Goal: Task Accomplishment & Management: Use online tool/utility

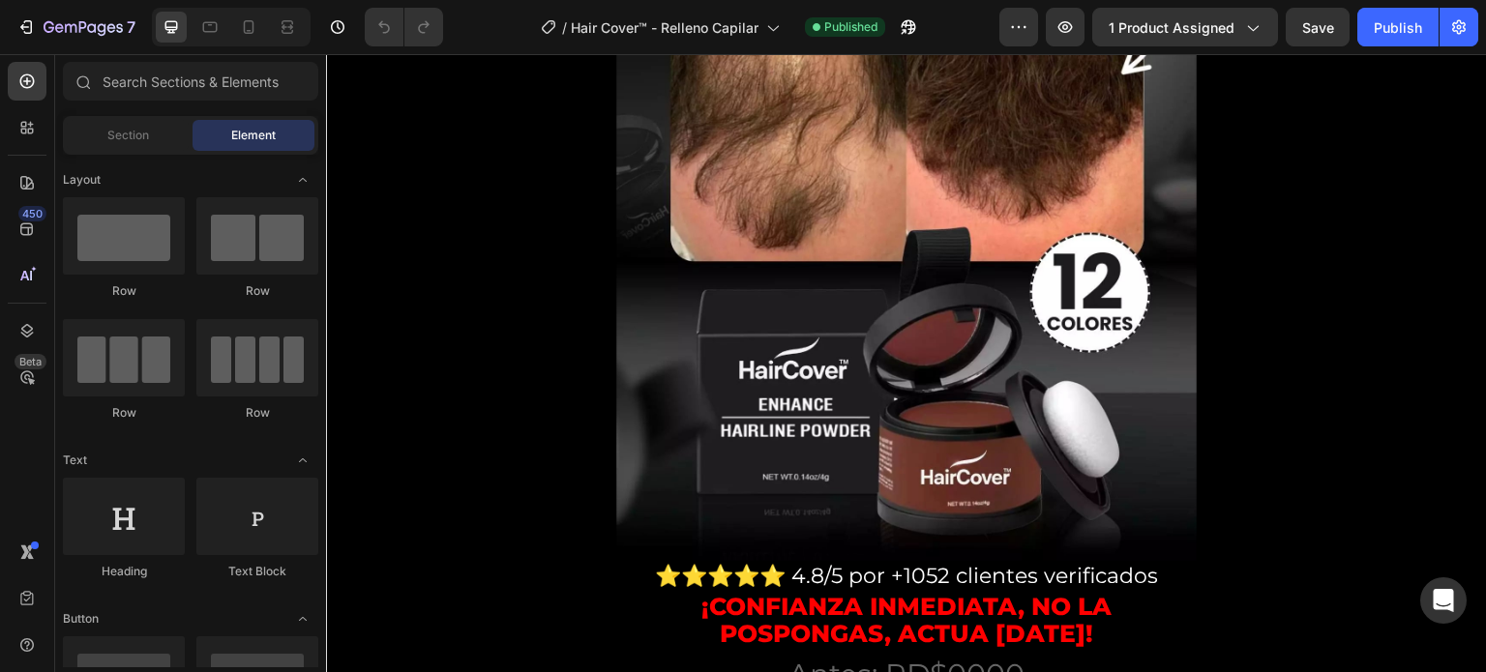
scroll to position [592, 0]
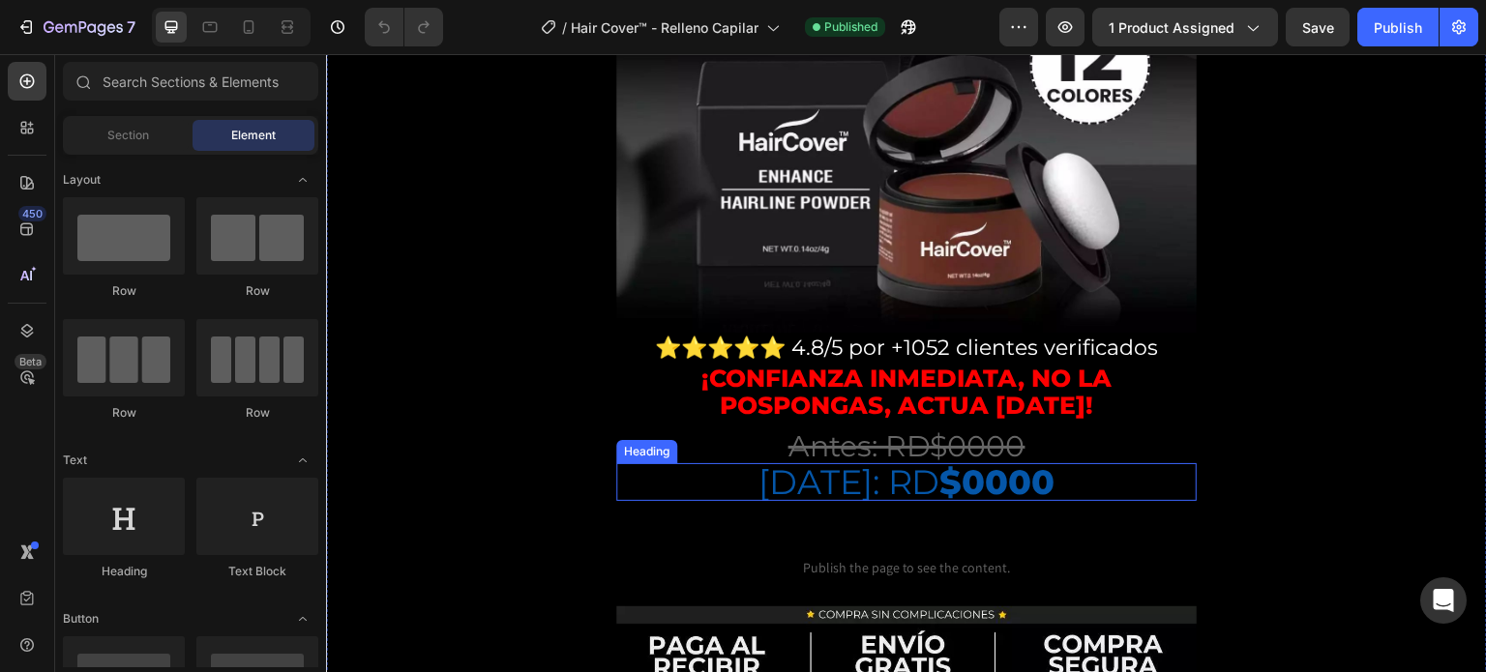
click at [952, 461] on strong "$0000" at bounding box center [997, 482] width 115 height 42
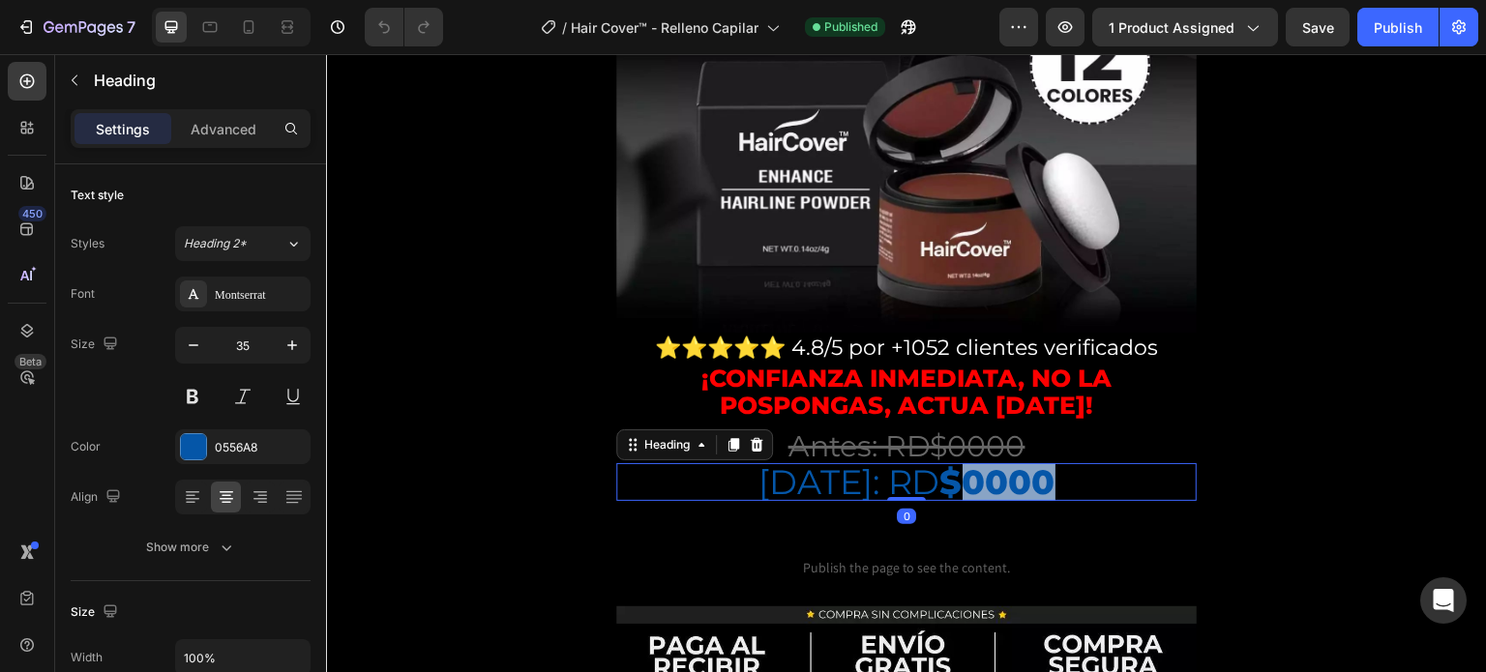
click at [955, 461] on strong "$0000" at bounding box center [997, 482] width 115 height 42
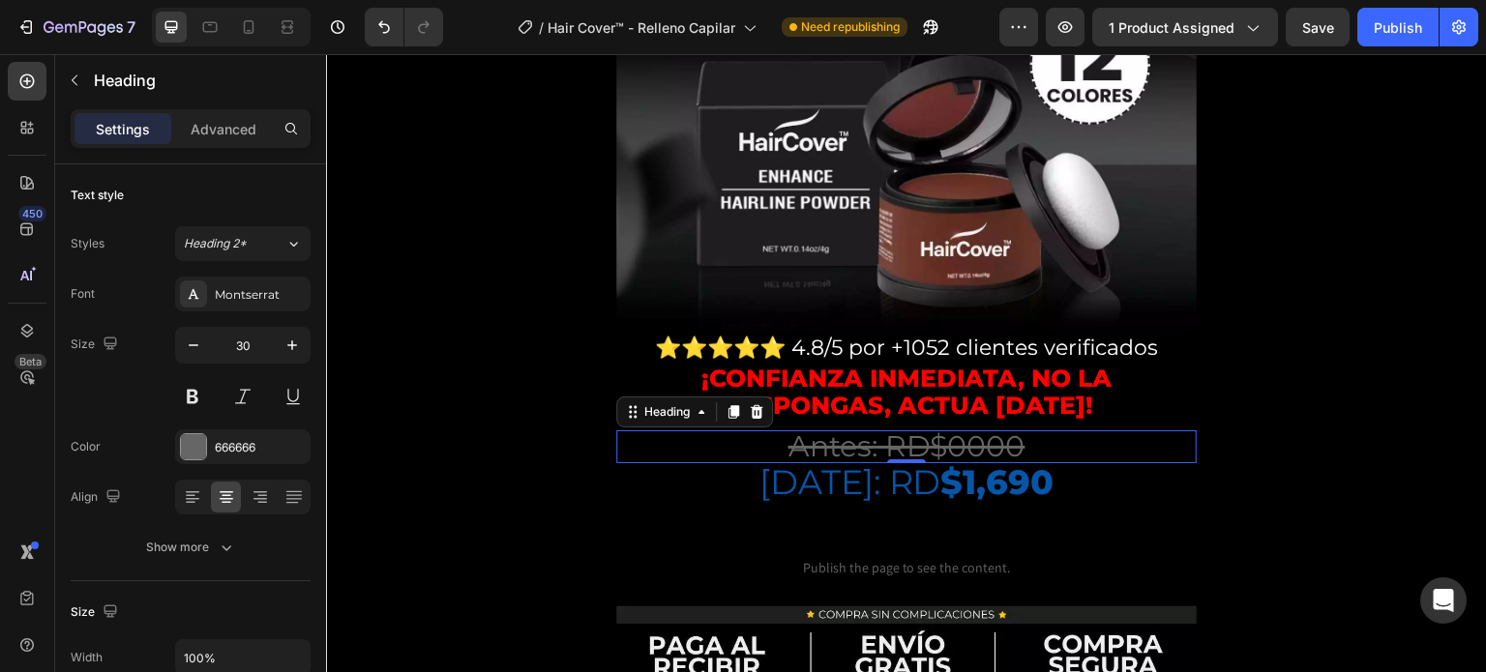
click at [1030, 432] on p "Antes: RD$0000" at bounding box center [906, 446] width 577 height 29
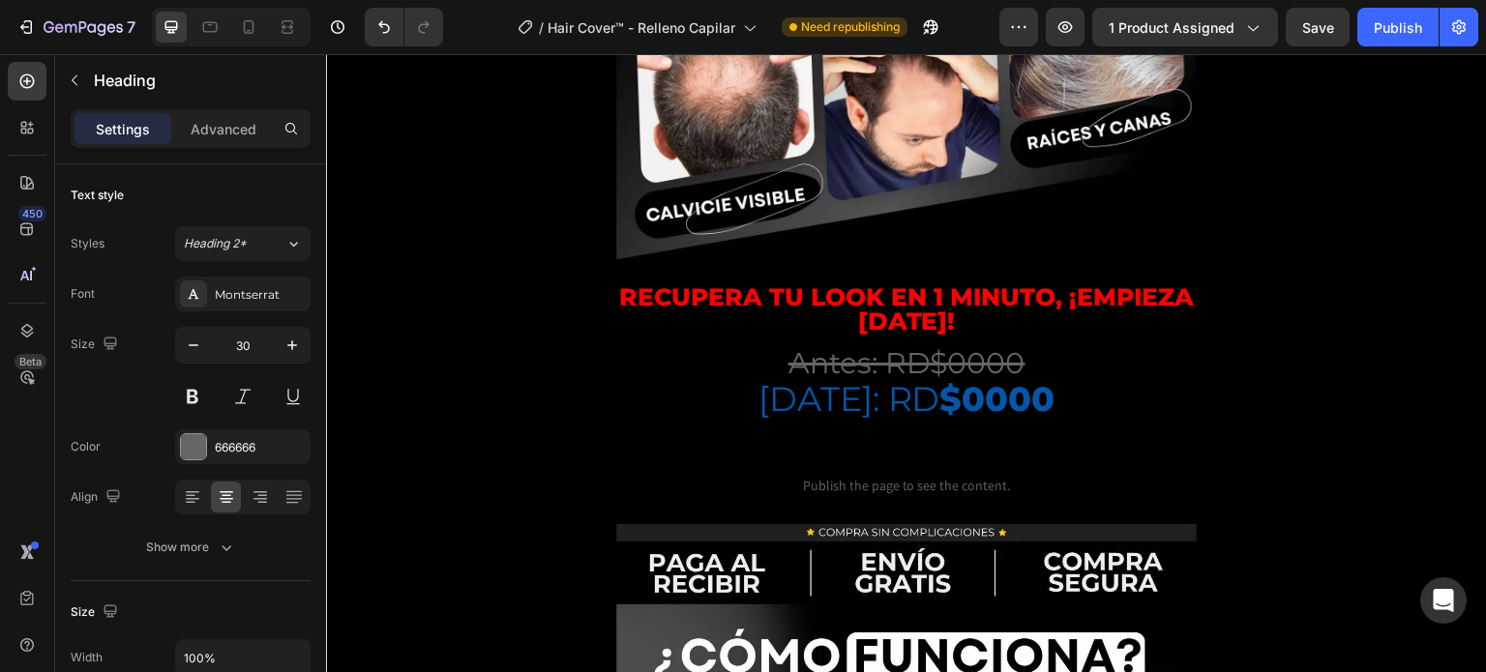
scroll to position [3388, 0]
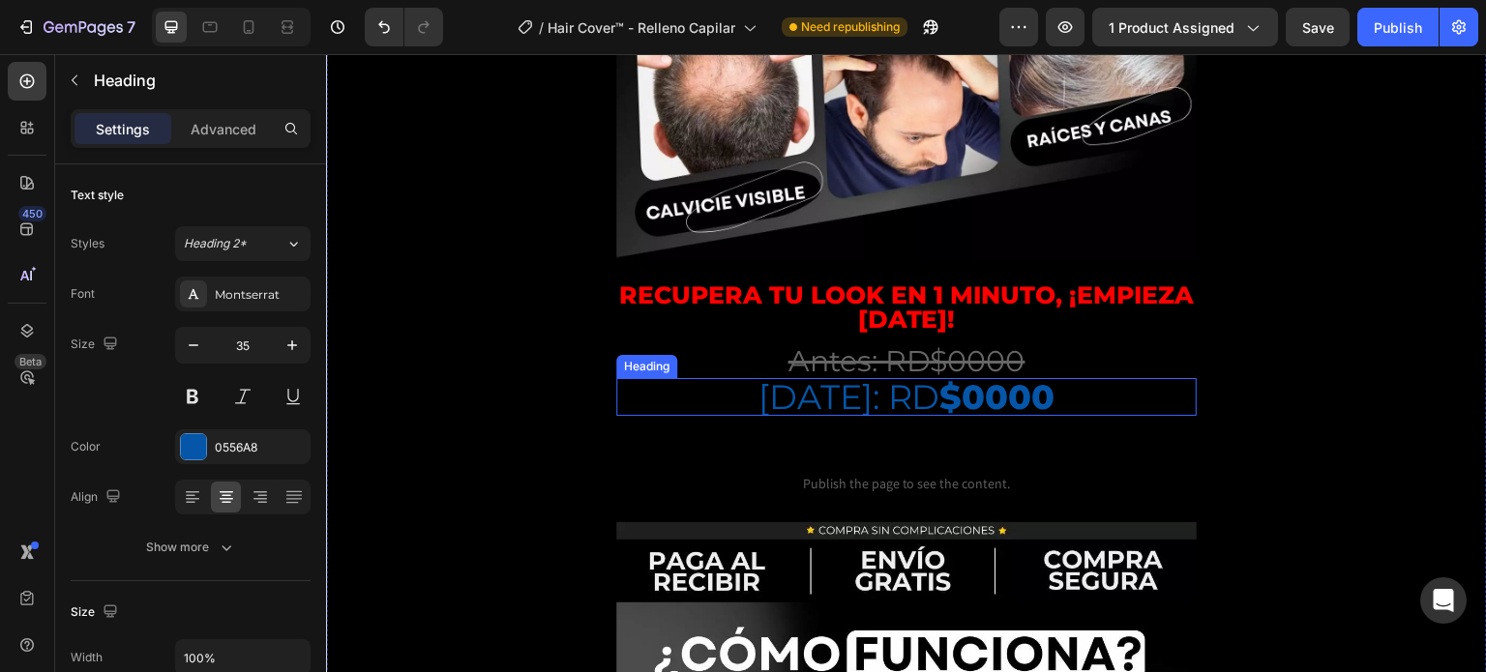
click at [1004, 418] on strong "$0000" at bounding box center [997, 397] width 115 height 42
click at [1025, 414] on p "[DATE]: RD $0000" at bounding box center [906, 397] width 577 height 34
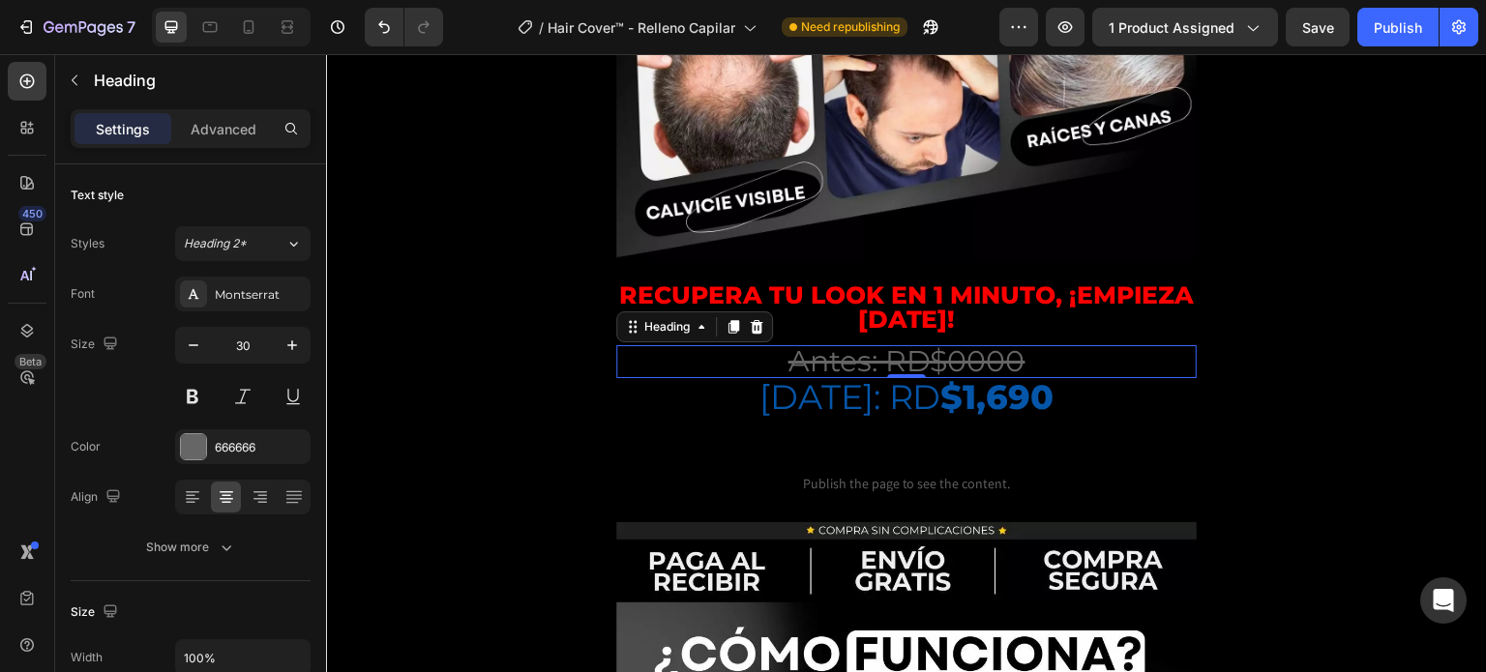
click at [1011, 379] on s "Antes: RD$0000" at bounding box center [906, 361] width 237 height 36
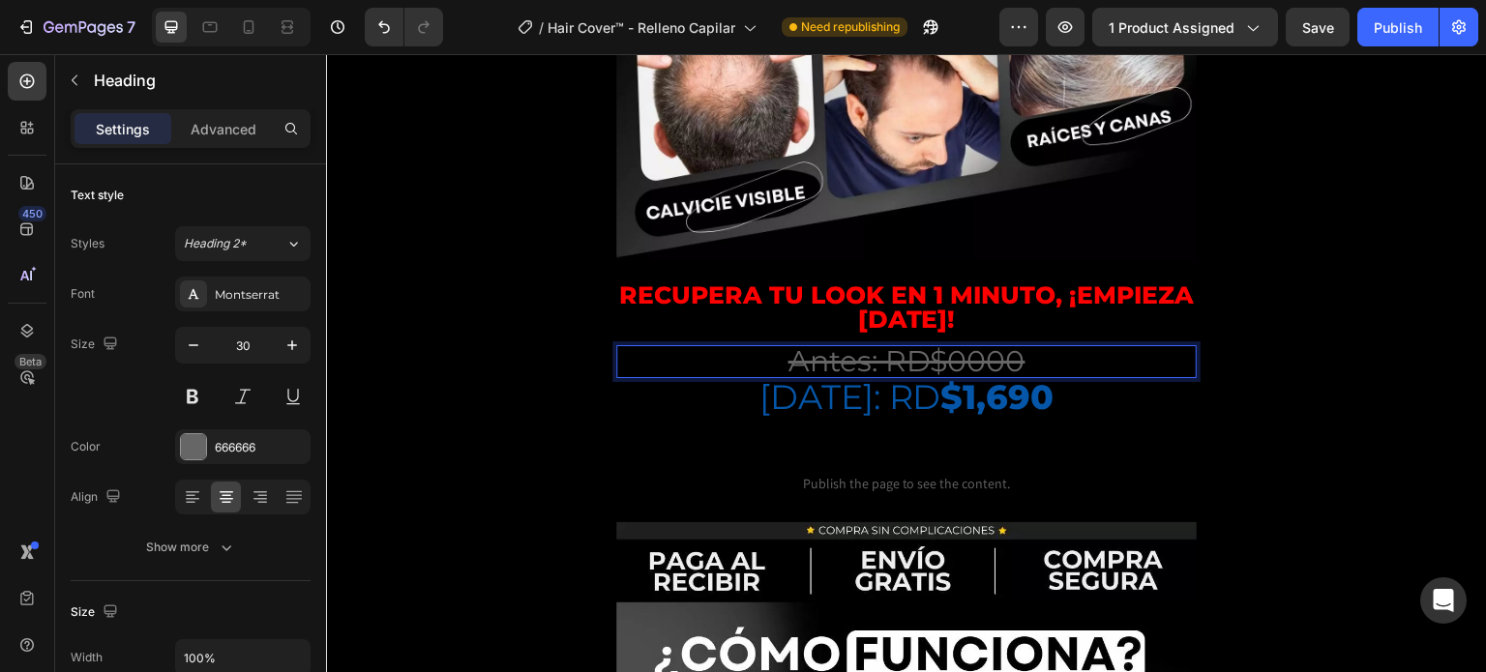
click at [1011, 379] on s "Antes: RD$0000" at bounding box center [906, 361] width 237 height 36
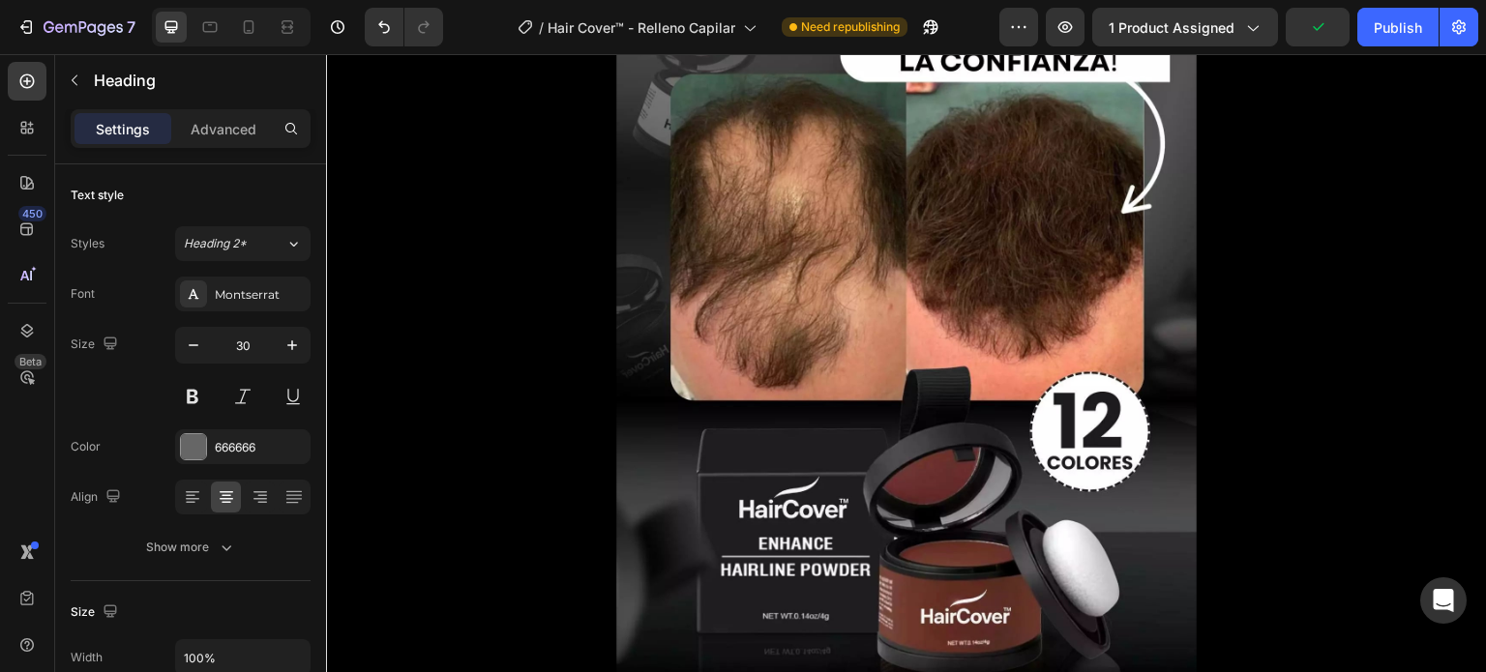
scroll to position [0, 0]
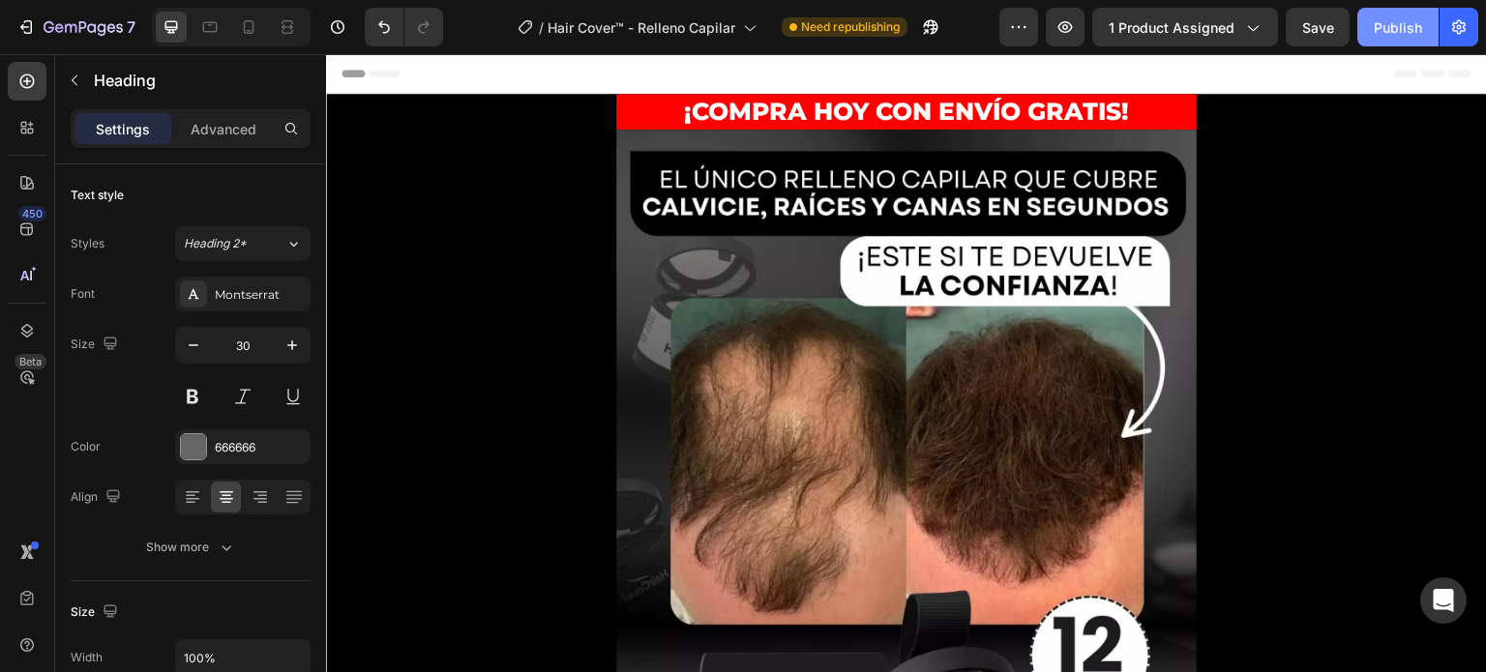
click at [1416, 27] on div "Publish" at bounding box center [1398, 27] width 48 height 20
click at [1420, 31] on div "Publish" at bounding box center [1398, 27] width 48 height 20
click at [1405, 25] on div "Publish" at bounding box center [1398, 27] width 48 height 20
